Goal: Find specific page/section: Find specific page/section

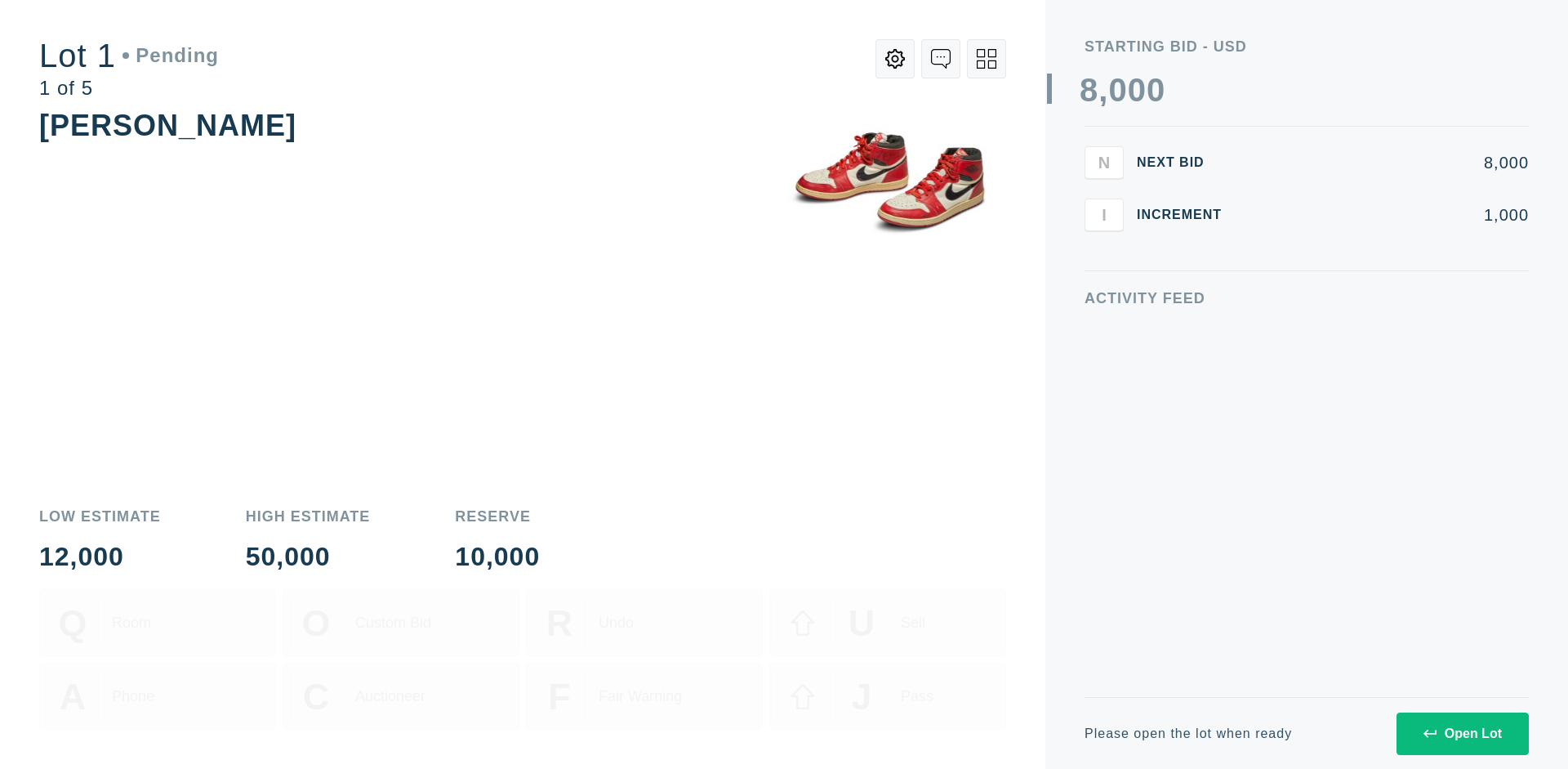
click at [1462, 733] on div "Open Lot" at bounding box center [1462, 734] width 78 height 15
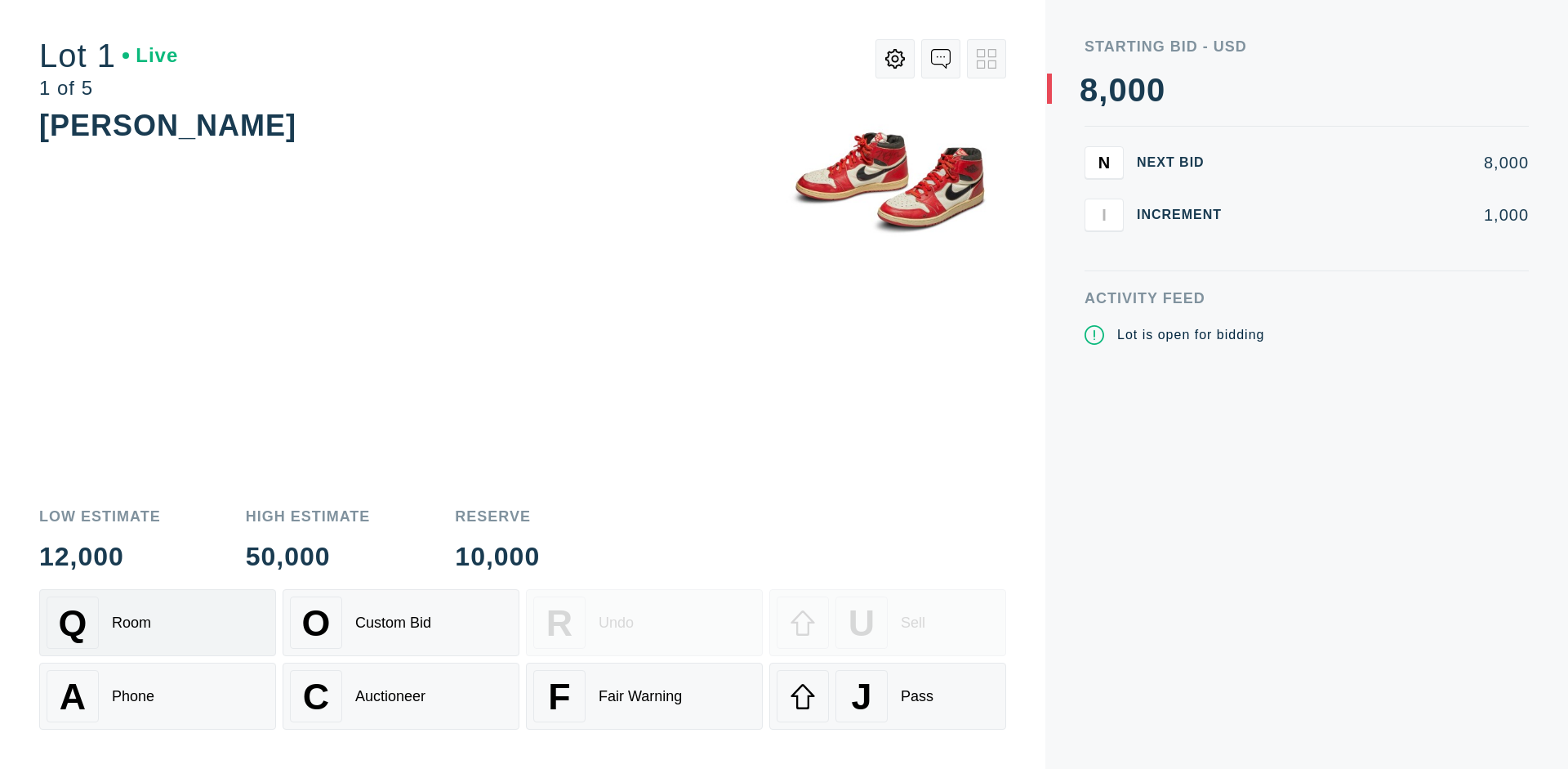
click at [158, 623] on div "Q Room" at bounding box center [157, 622] width 222 height 52
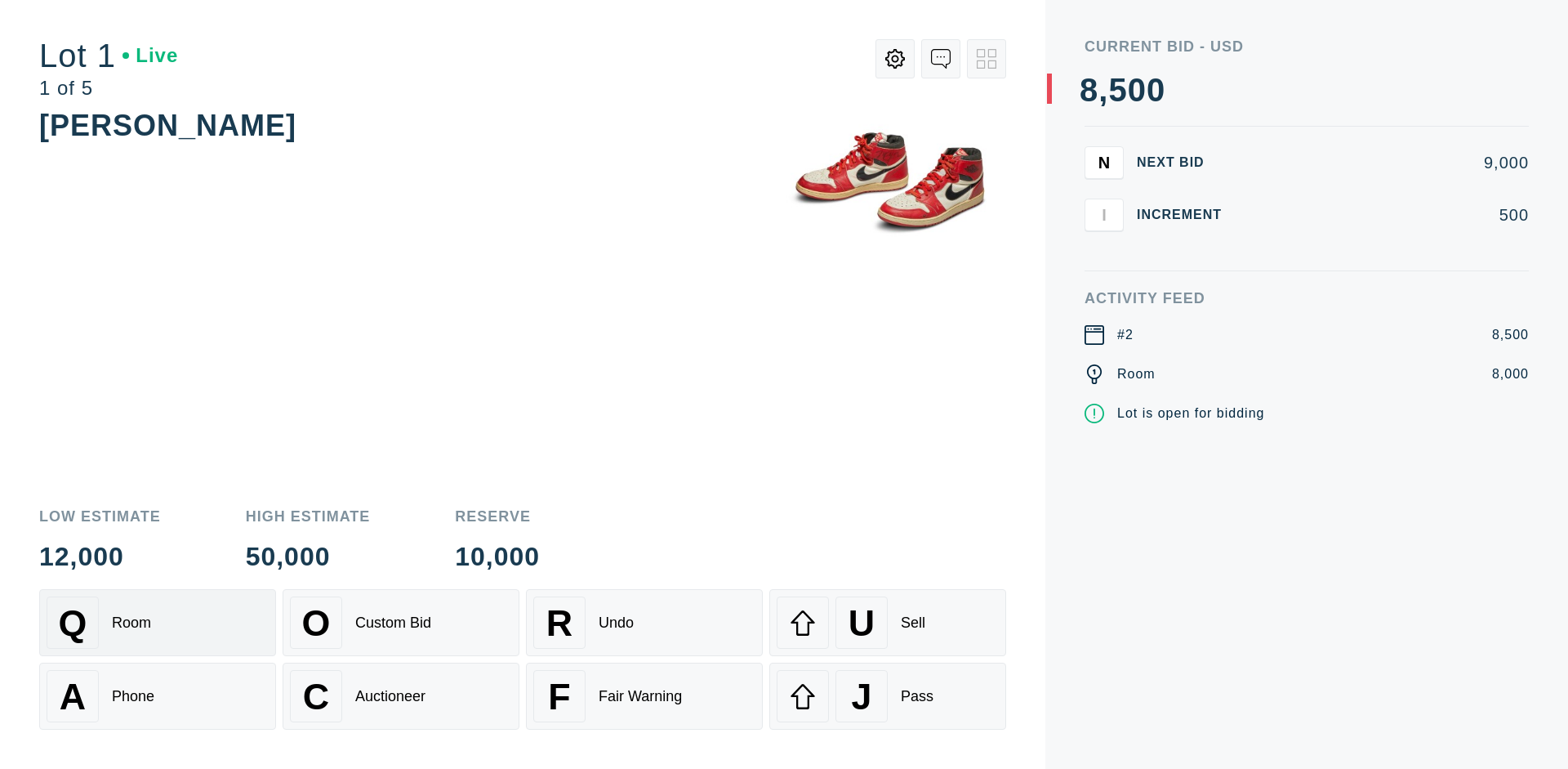
click at [158, 623] on div "Q Room" at bounding box center [157, 622] width 222 height 52
